Goal: Task Accomplishment & Management: Manage account settings

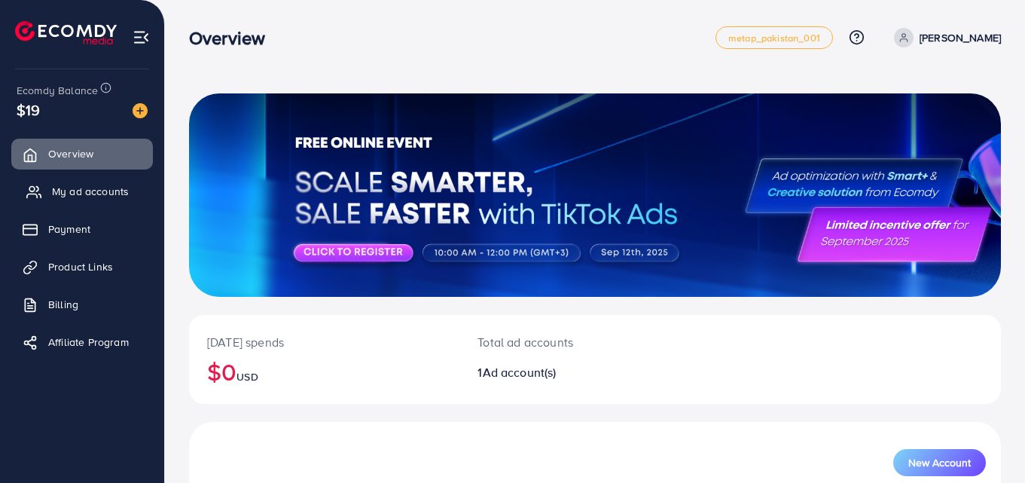
click at [107, 197] on span "My ad accounts" at bounding box center [90, 191] width 77 height 15
click at [110, 197] on span "My ad accounts" at bounding box center [90, 191] width 77 height 15
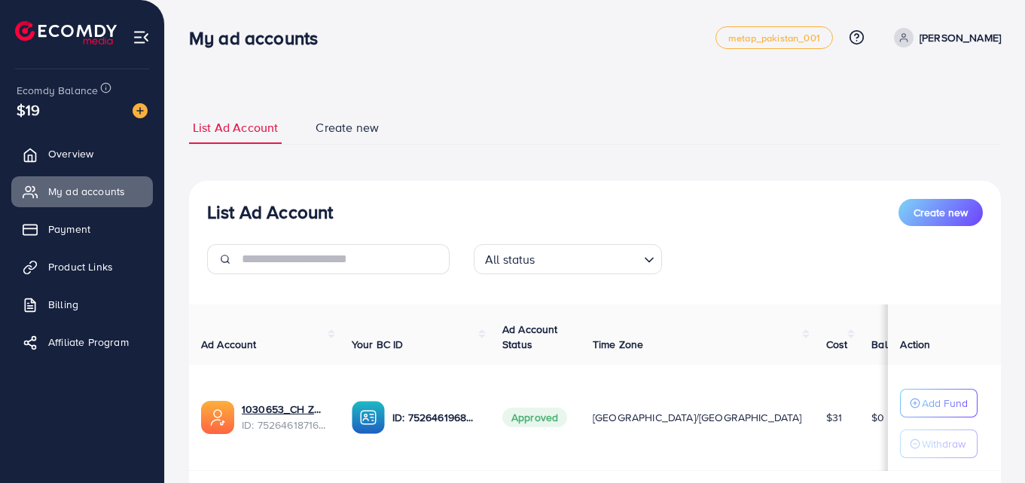
click at [570, 90] on div "List Ad Account Create new List Ad Account Create new All status Loading... Ad …" at bounding box center [595, 289] width 860 height 579
click at [286, 406] on link "1030653_CH ZUBAIR_1752391186987" at bounding box center [285, 408] width 86 height 15
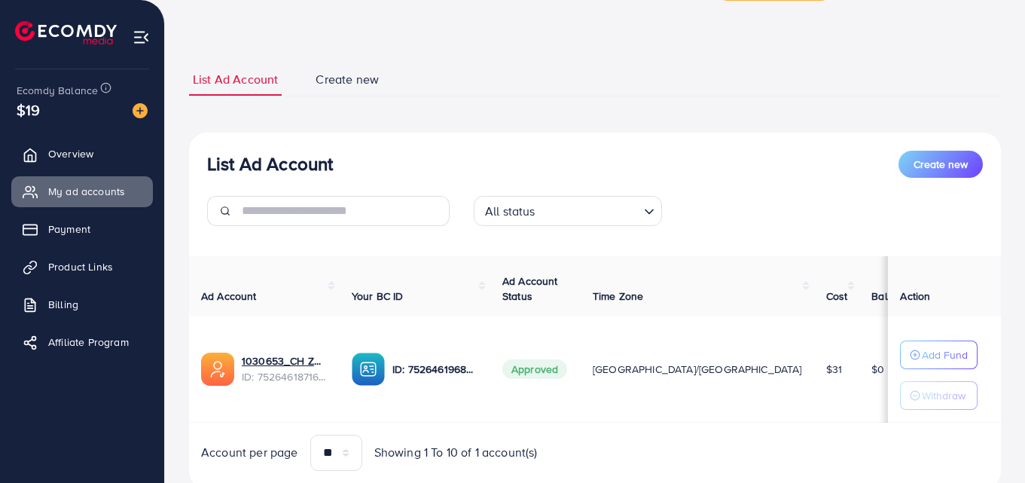
scroll to position [75, 0]
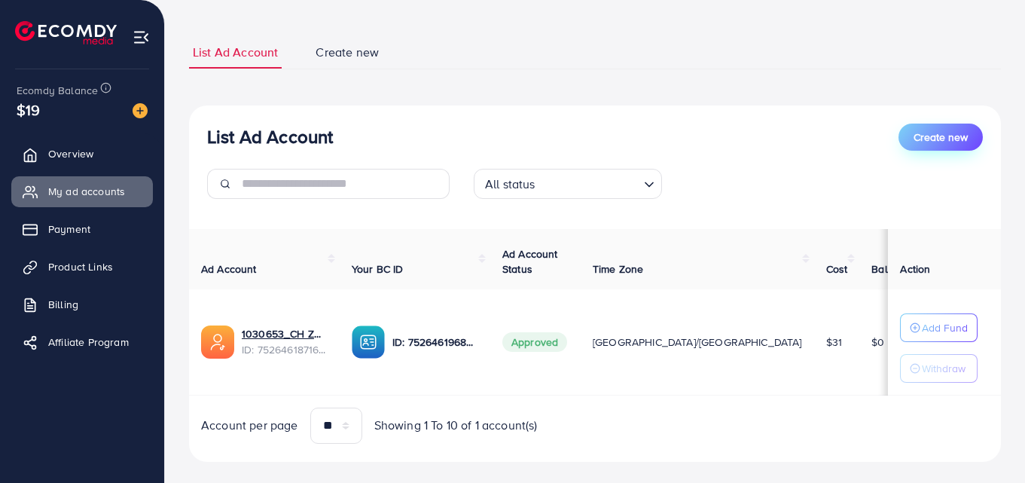
click at [934, 131] on span "Create new" at bounding box center [940, 136] width 54 height 15
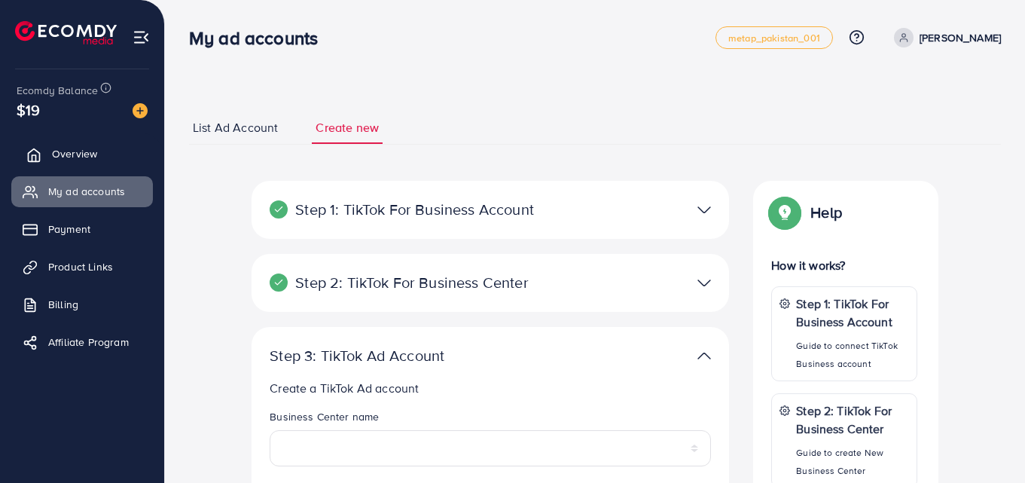
click at [56, 165] on link "Overview" at bounding box center [82, 154] width 142 height 30
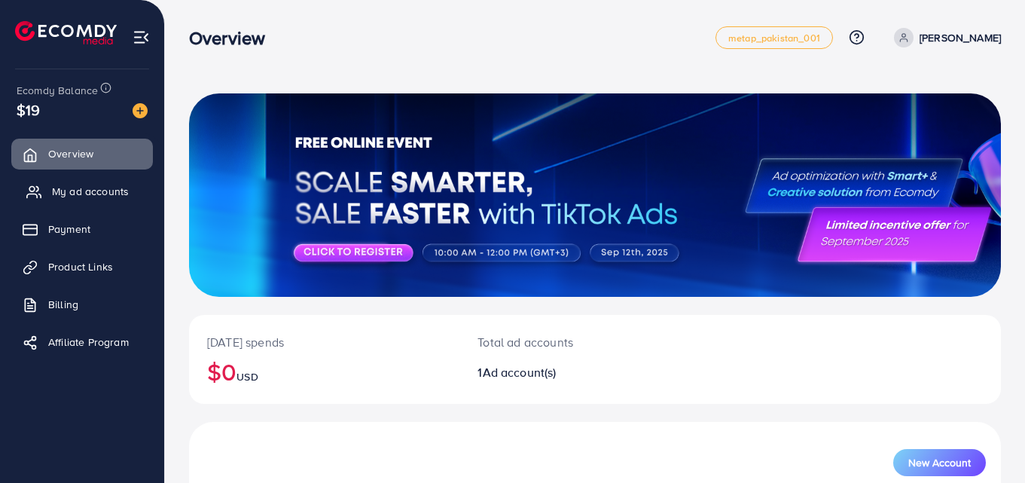
click at [79, 184] on span "My ad accounts" at bounding box center [90, 191] width 77 height 15
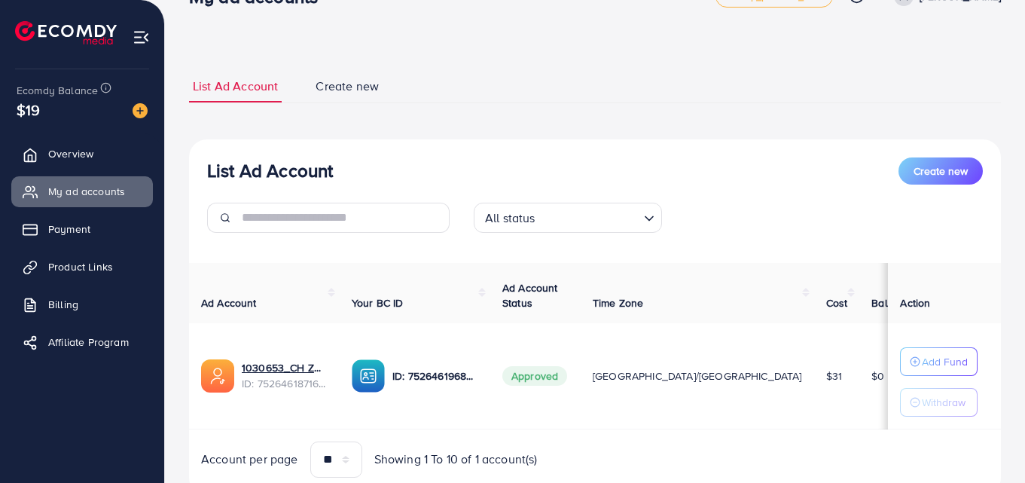
scroll to position [75, 0]
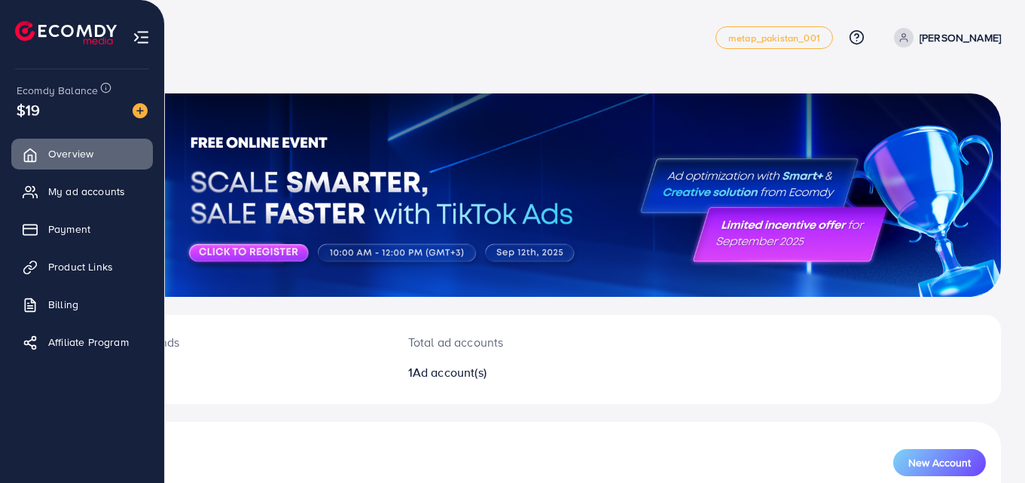
click at [143, 41] on img at bounding box center [141, 37] width 17 height 17
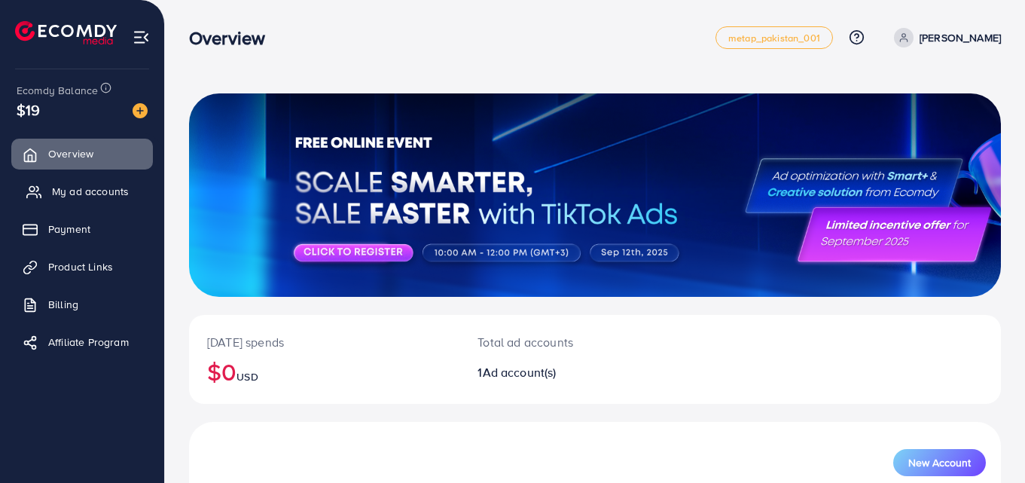
click at [78, 200] on link "My ad accounts" at bounding box center [82, 191] width 142 height 30
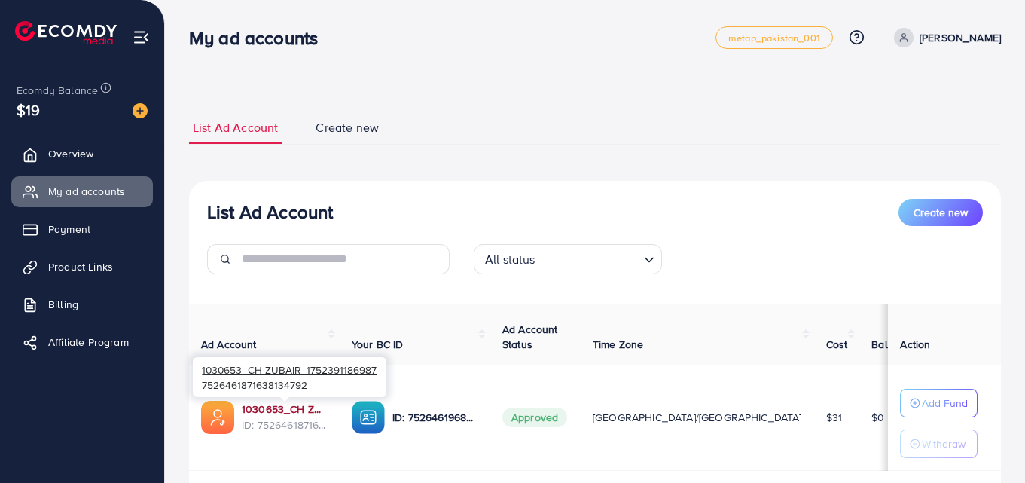
click at [288, 407] on link "1030653_CH ZUBAIR_1752391186987" at bounding box center [285, 408] width 86 height 15
